Goal: Task Accomplishment & Management: Use online tool/utility

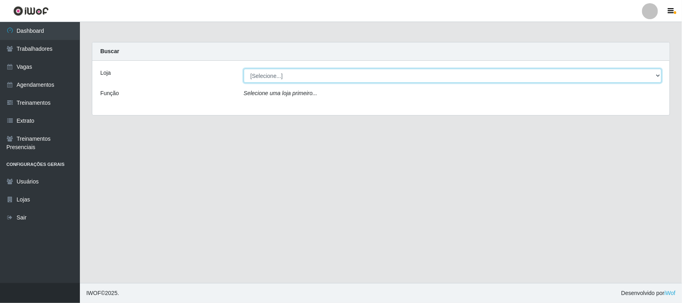
click at [658, 73] on select "[Selecione...] [GEOGRAPHIC_DATA]" at bounding box center [453, 76] width 418 height 14
click at [244, 69] on select "[Selecione...] [GEOGRAPHIC_DATA]" at bounding box center [453, 76] width 418 height 14
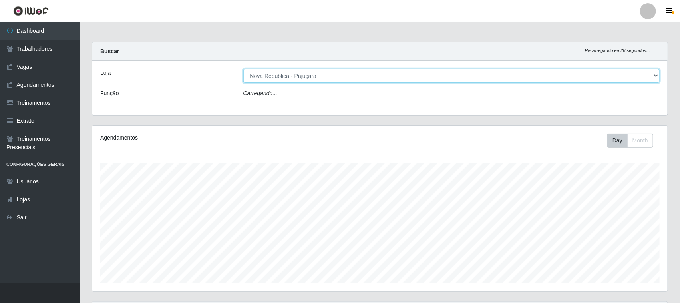
scroll to position [166, 575]
click at [652, 73] on select "[Selecione...] [GEOGRAPHIC_DATA]" at bounding box center [451, 76] width 417 height 14
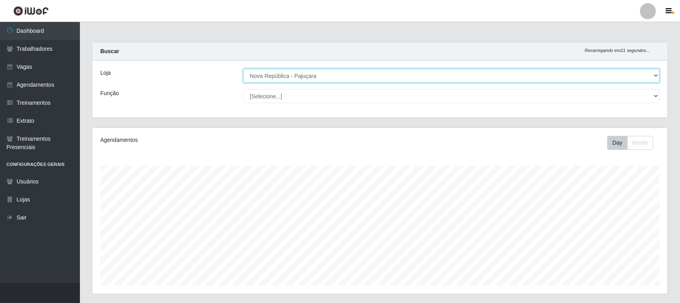
click at [656, 71] on select "[Selecione...] [GEOGRAPHIC_DATA]" at bounding box center [451, 76] width 417 height 14
click at [244, 69] on select "[Selecione...] [GEOGRAPHIC_DATA]" at bounding box center [451, 76] width 417 height 14
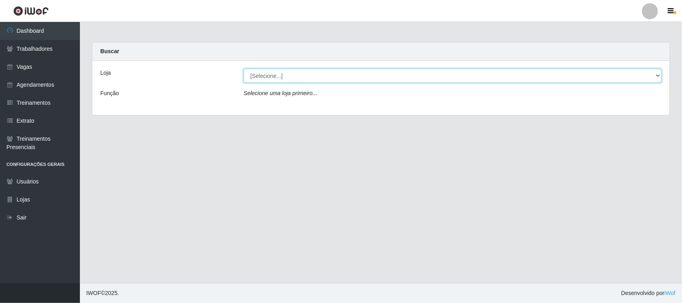
click at [654, 74] on select "[Selecione...] [GEOGRAPHIC_DATA]" at bounding box center [453, 76] width 418 height 14
select select "65"
click at [244, 69] on select "[Selecione...] [GEOGRAPHIC_DATA]" at bounding box center [453, 76] width 418 height 14
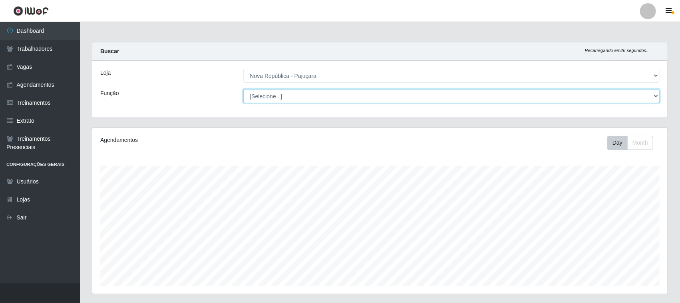
click at [655, 96] on select "[Selecione...] Balconista Operador de Caixa Repositor" at bounding box center [451, 96] width 417 height 14
select select "22"
click at [243, 89] on select "[Selecione...] Balconista Operador de Caixa Repositor" at bounding box center [451, 96] width 417 height 14
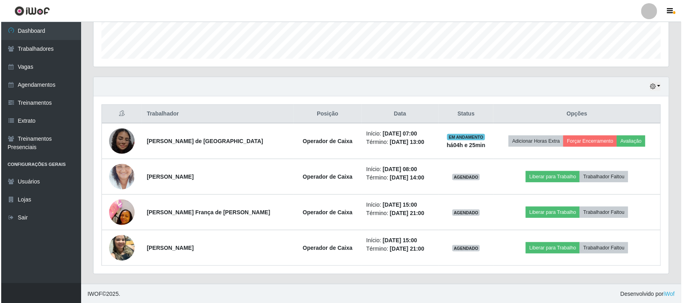
scroll to position [229, 0]
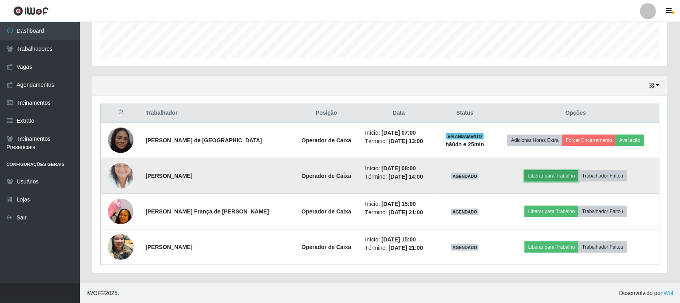
click at [548, 175] on button "Liberar para Trabalho" at bounding box center [552, 175] width 54 height 11
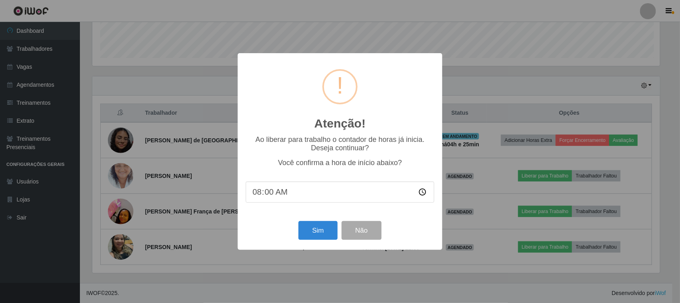
scroll to position [166, 570]
click at [308, 235] on button "Sim" at bounding box center [319, 230] width 39 height 19
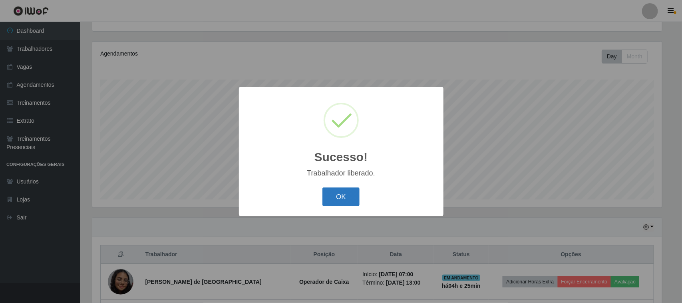
click at [334, 196] on button "OK" at bounding box center [340, 196] width 37 height 19
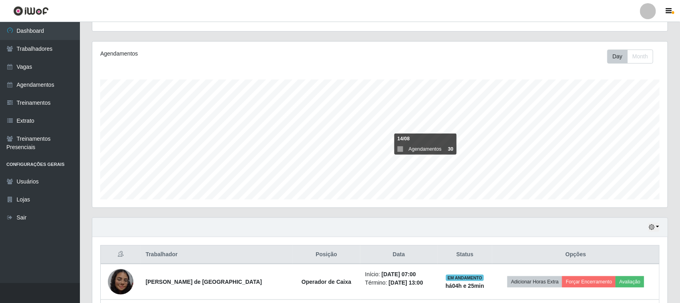
scroll to position [229, 0]
